Goal: Transaction & Acquisition: Book appointment/travel/reservation

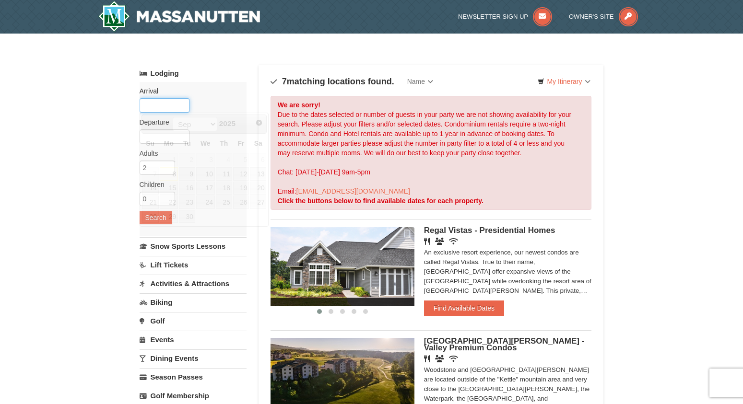
click at [153, 108] on input "text" at bounding box center [165, 105] width 50 height 14
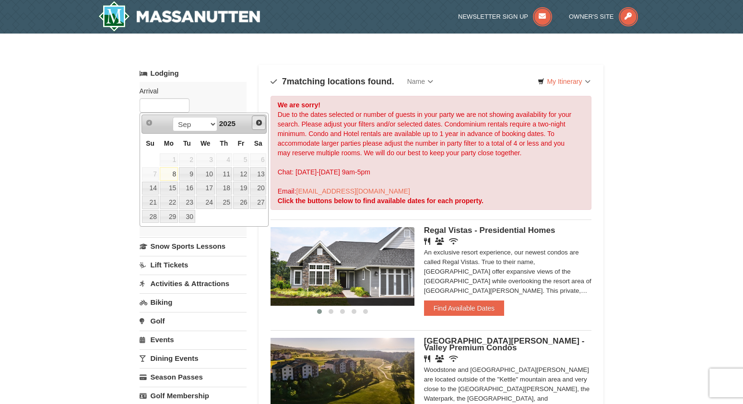
click at [259, 122] on span "Next" at bounding box center [259, 123] width 8 height 8
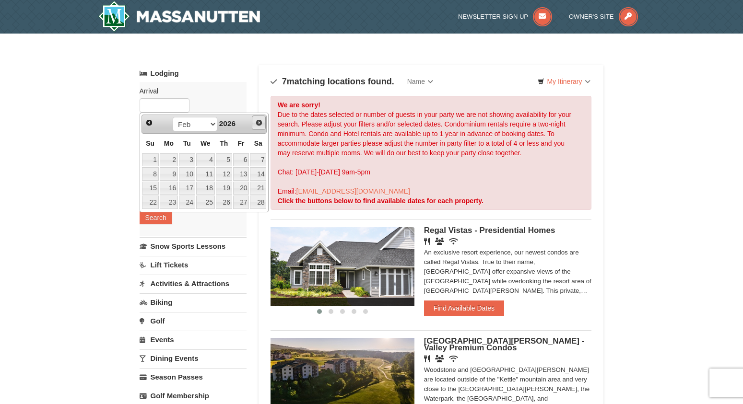
click at [259, 122] on span "Next" at bounding box center [259, 123] width 8 height 8
click at [223, 187] on link "14" at bounding box center [224, 188] width 16 height 13
type input "[DATE]"
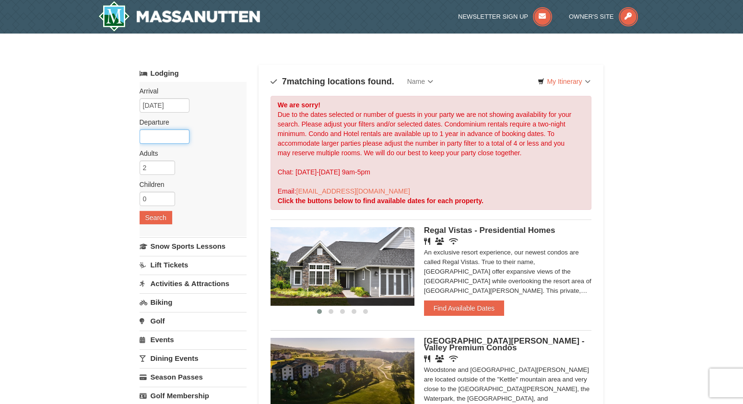
click at [163, 135] on input "text" at bounding box center [165, 137] width 50 height 14
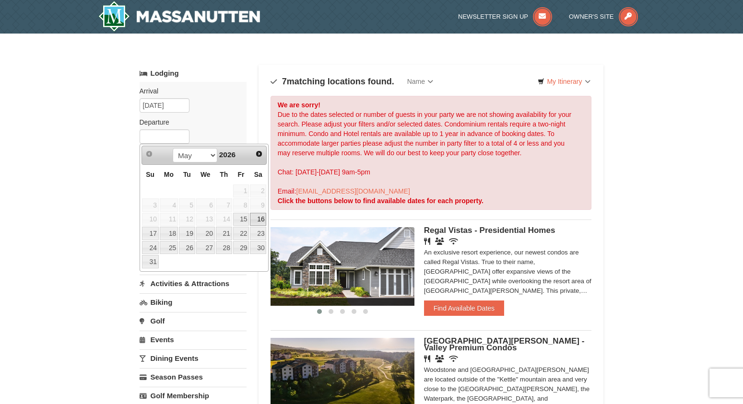
click at [256, 218] on link "16" at bounding box center [258, 219] width 16 height 13
type input "[DATE]"
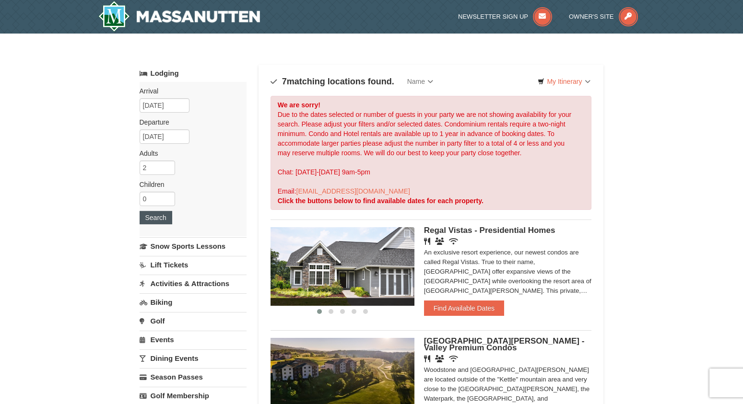
click at [156, 216] on button "Search" at bounding box center [156, 217] width 33 height 13
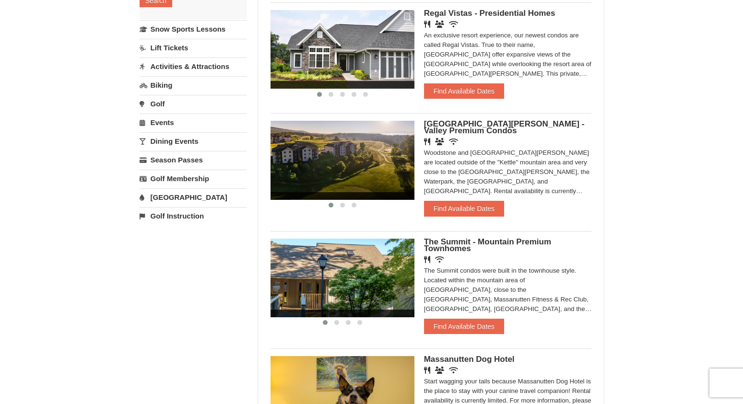
scroll to position [218, 0]
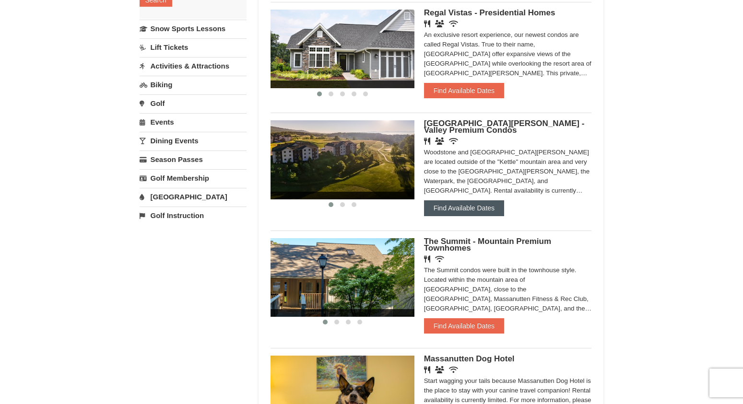
click at [470, 207] on button "Find Available Dates" at bounding box center [464, 208] width 80 height 15
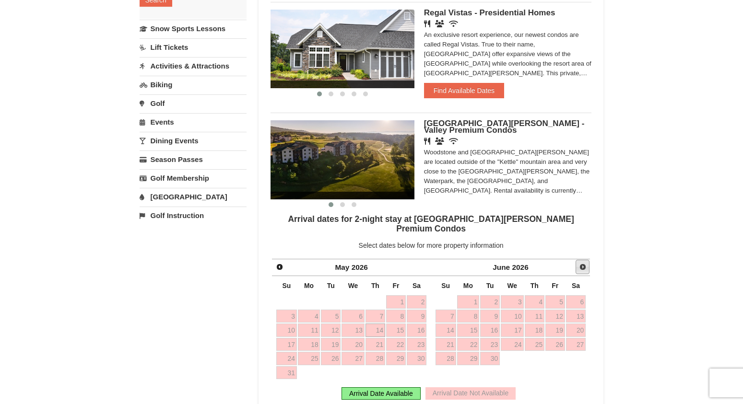
click at [583, 263] on span "Next" at bounding box center [583, 267] width 8 height 8
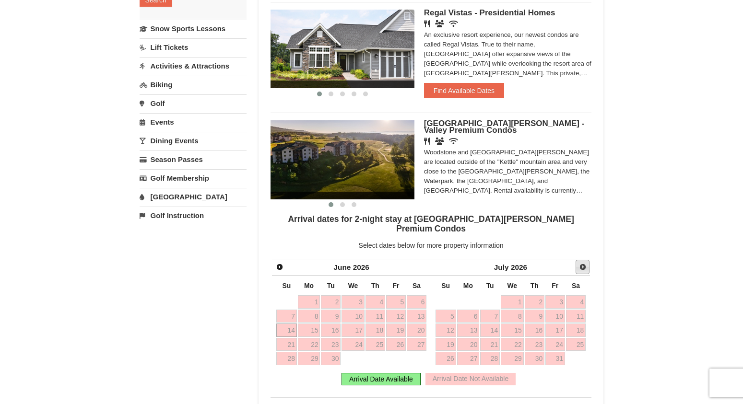
click at [583, 263] on span "Next" at bounding box center [583, 267] width 8 height 8
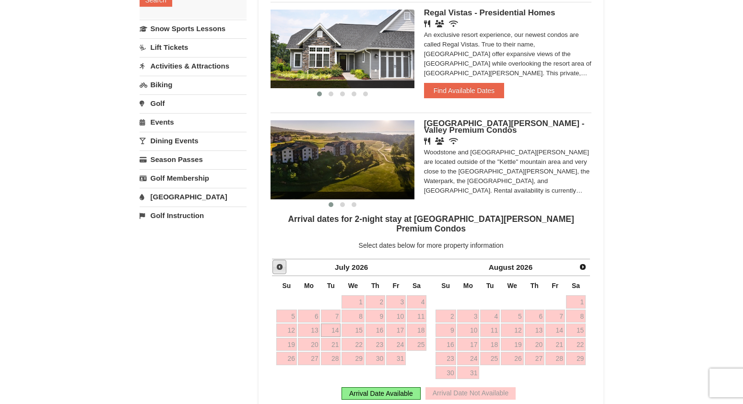
click at [276, 263] on span "Prev" at bounding box center [280, 267] width 8 height 8
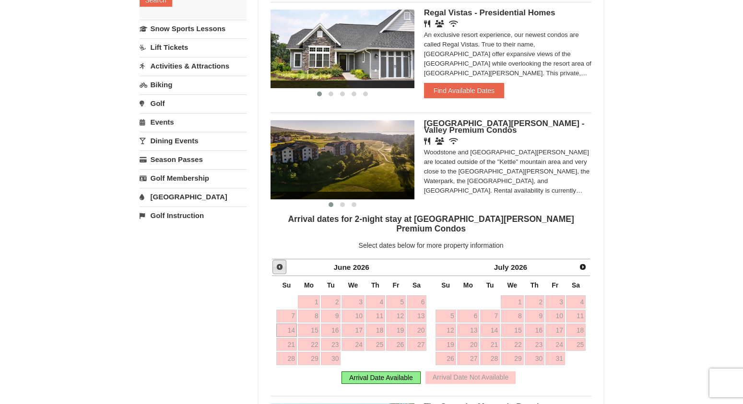
click at [276, 263] on span "Prev" at bounding box center [280, 267] width 8 height 8
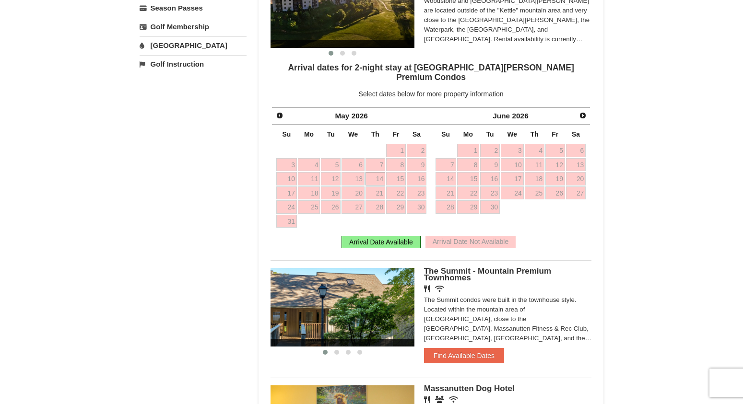
scroll to position [370, 0]
click at [375, 172] on link "14" at bounding box center [376, 178] width 20 height 13
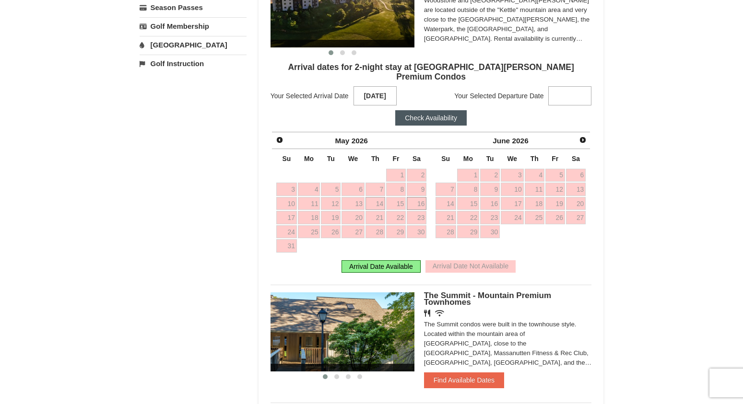
click at [424, 197] on link "16" at bounding box center [417, 203] width 20 height 13
click at [432, 110] on button "Check Availability" at bounding box center [430, 117] width 71 height 15
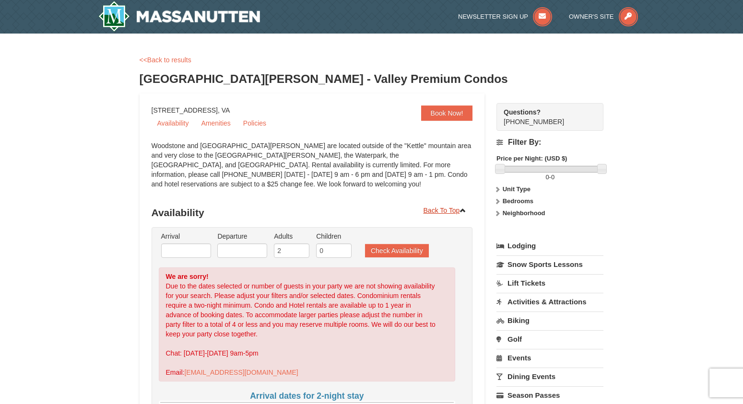
click at [440, 210] on link "Back To Top" at bounding box center [445, 210] width 56 height 14
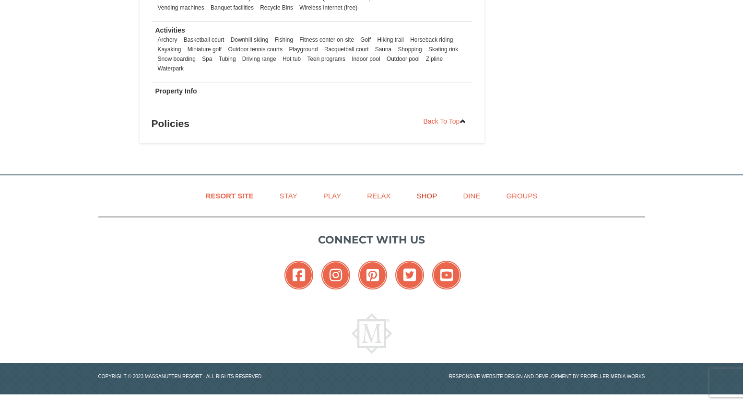
scroll to position [655, 0]
